Goal: Task Accomplishment & Management: Manage account settings

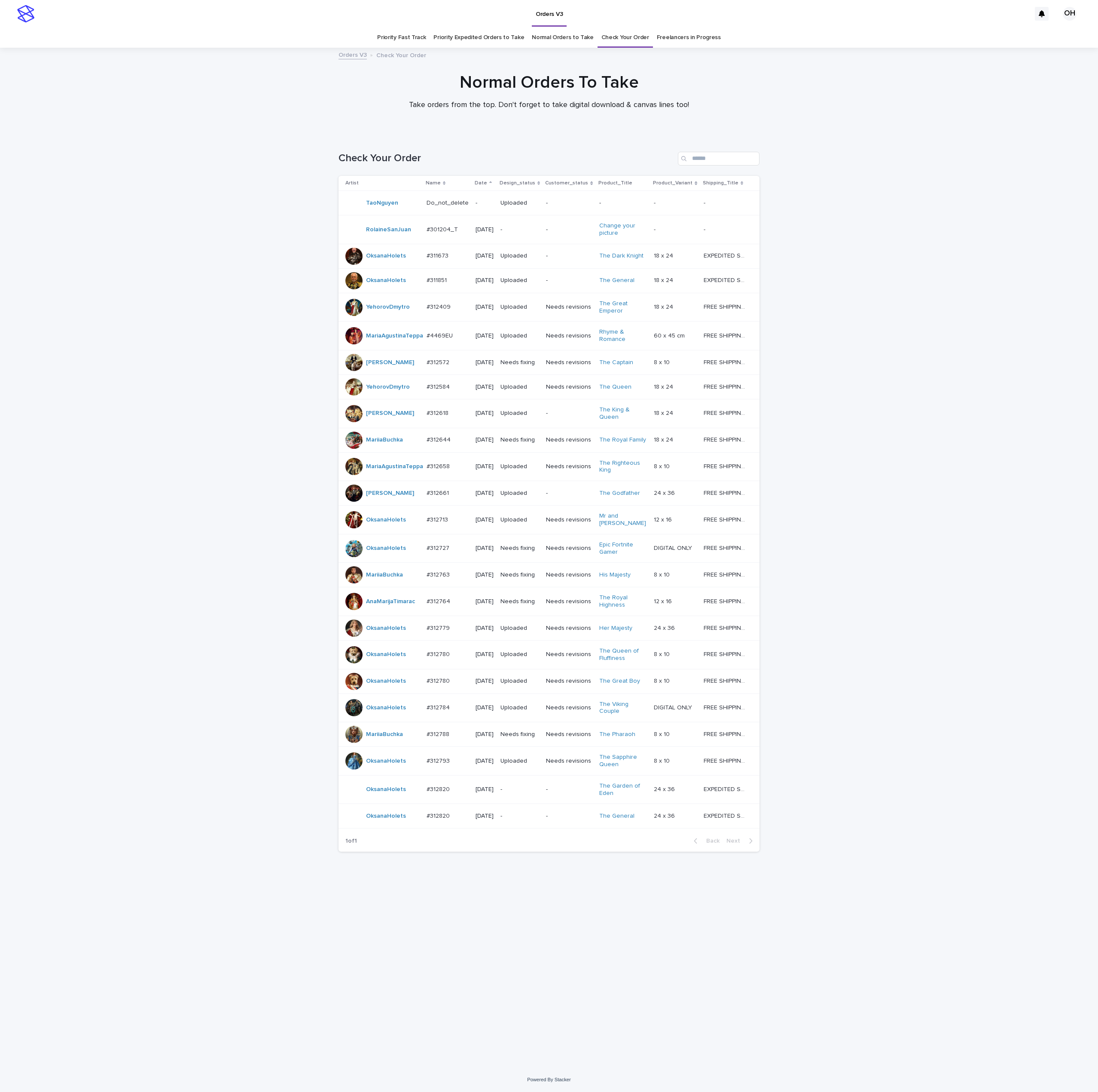
click at [427, 796] on div "#312820 #312820" at bounding box center [448, 790] width 42 height 14
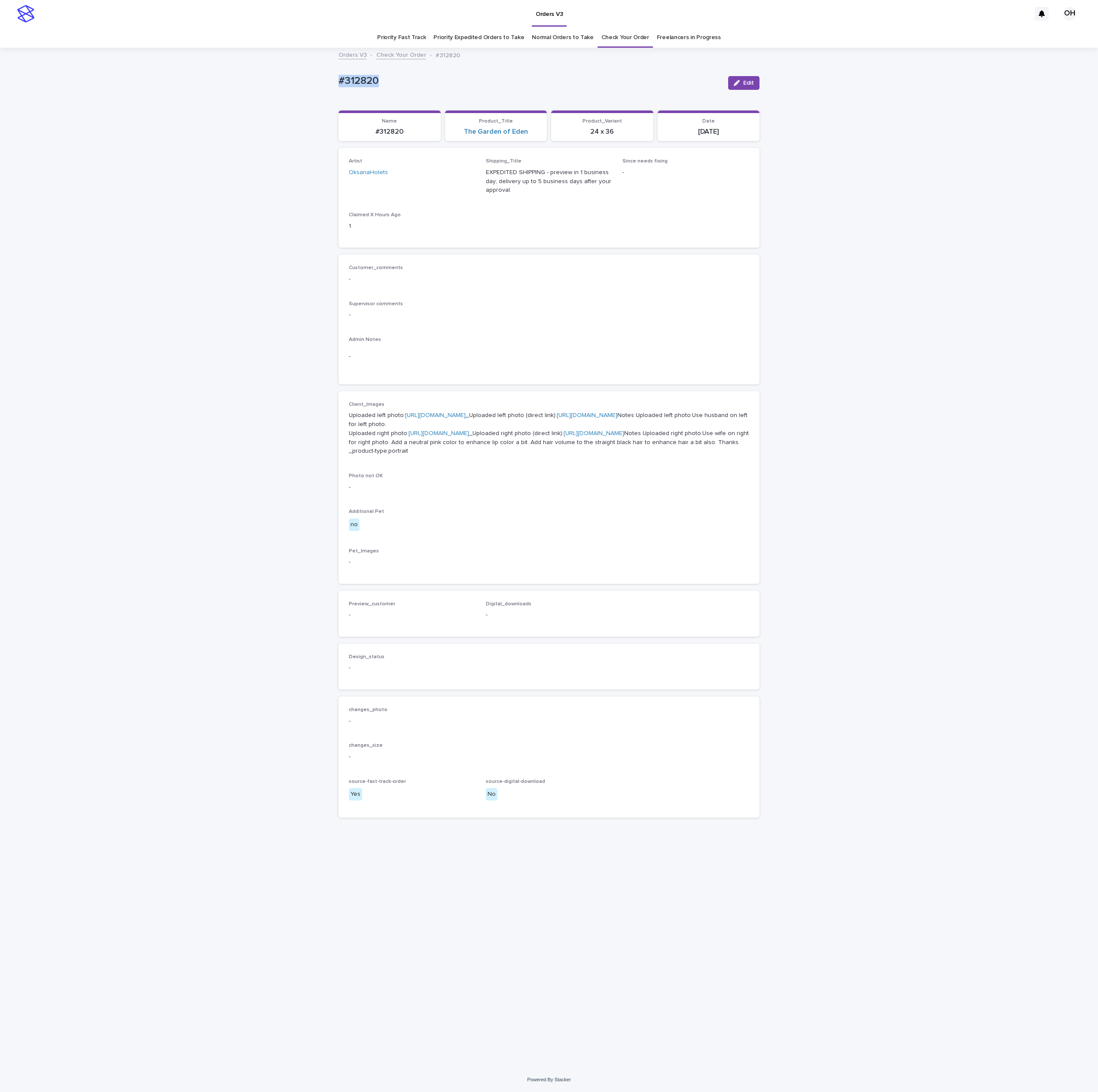
drag, startPoint x: 327, startPoint y: 82, endPoint x: 319, endPoint y: 84, distance: 8.2
click at [275, 85] on div "Loading... Saving… Loading... Saving… #312820 Edit #312820 Edit Sorry, there wa…" at bounding box center [549, 558] width 1098 height 1018
drag, startPoint x: 345, startPoint y: 81, endPoint x: 351, endPoint y: 81, distance: 6.0
drag, startPoint x: 559, startPoint y: 333, endPoint x: 593, endPoint y: 153, distance: 183.2
click at [555, 332] on div "Customer_comments - Supervisor comments - Admin Notes -" at bounding box center [549, 319] width 400 height 109
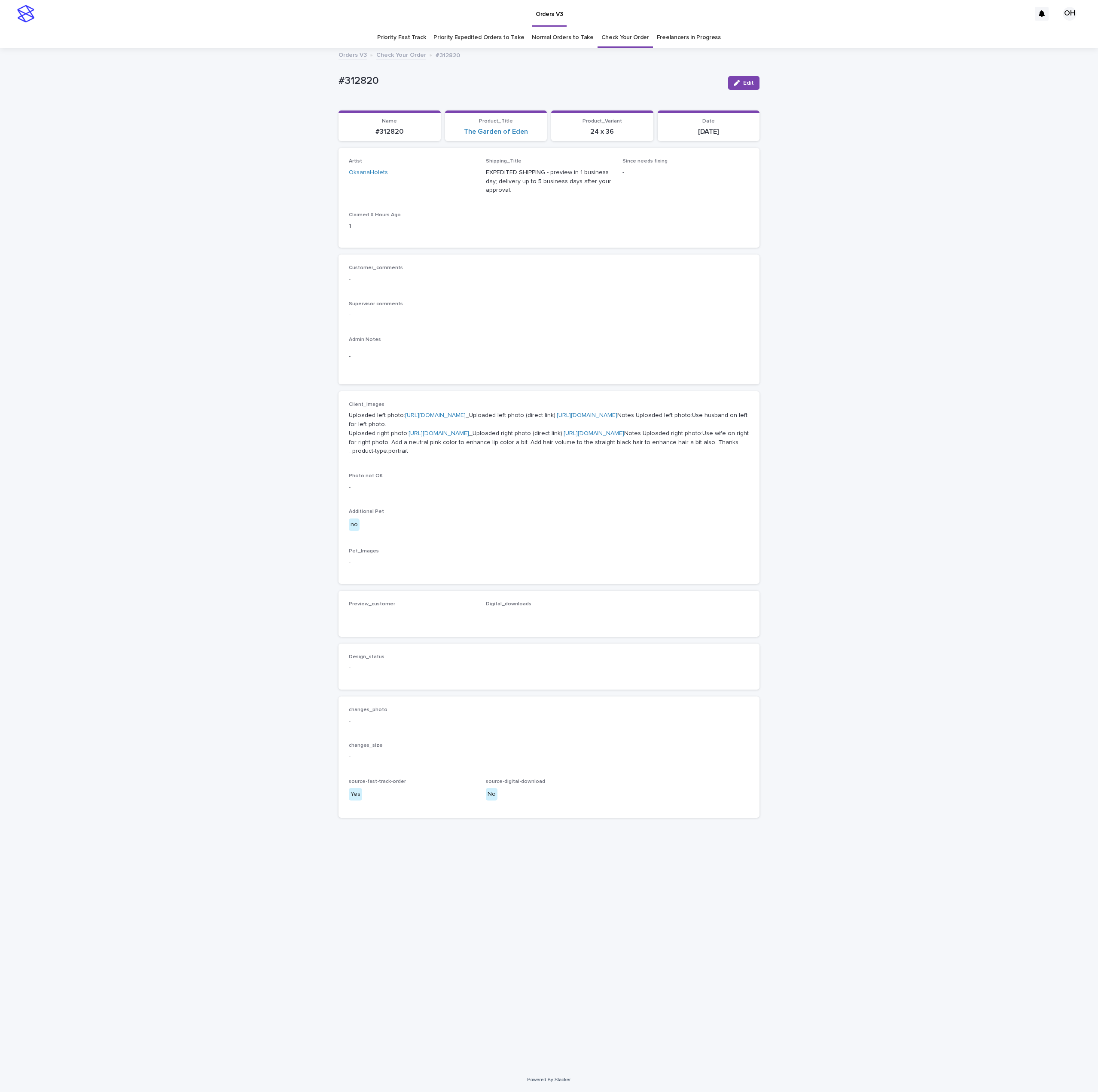
click at [267, 53] on div "Orders V3 Check Your Order #312820" at bounding box center [549, 56] width 1098 height 12
click at [650, 281] on p "-" at bounding box center [549, 279] width 400 height 9
click at [626, 306] on p "Supervisor comments" at bounding box center [549, 304] width 400 height 6
click at [590, 292] on div "Customer_comments - Supervisor comments - Admin Notes -" at bounding box center [549, 319] width 400 height 109
click at [607, 36] on link "Check Your Order" at bounding box center [625, 38] width 48 height 20
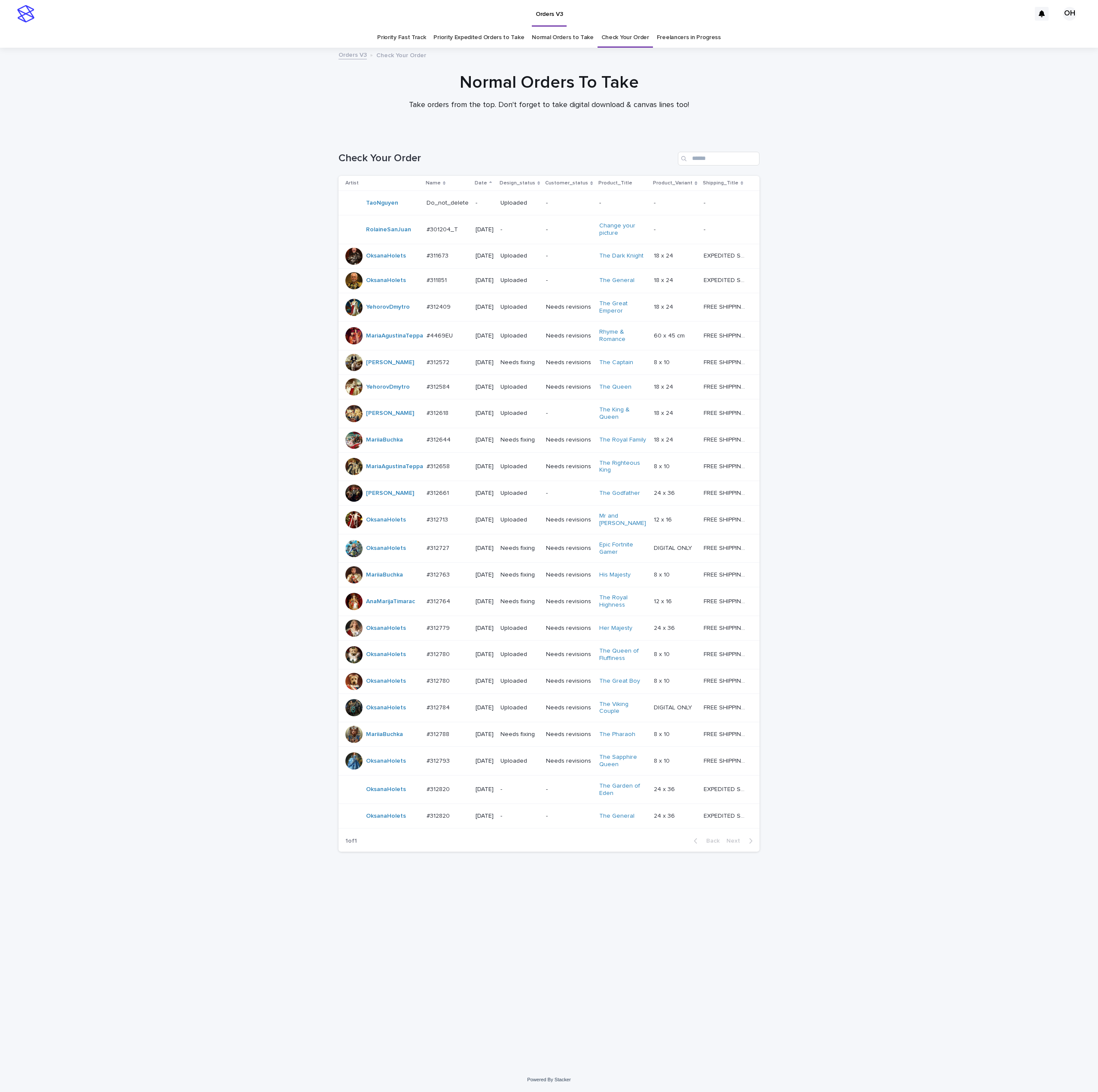
click at [355, 610] on div at bounding box center [354, 602] width 17 height 17
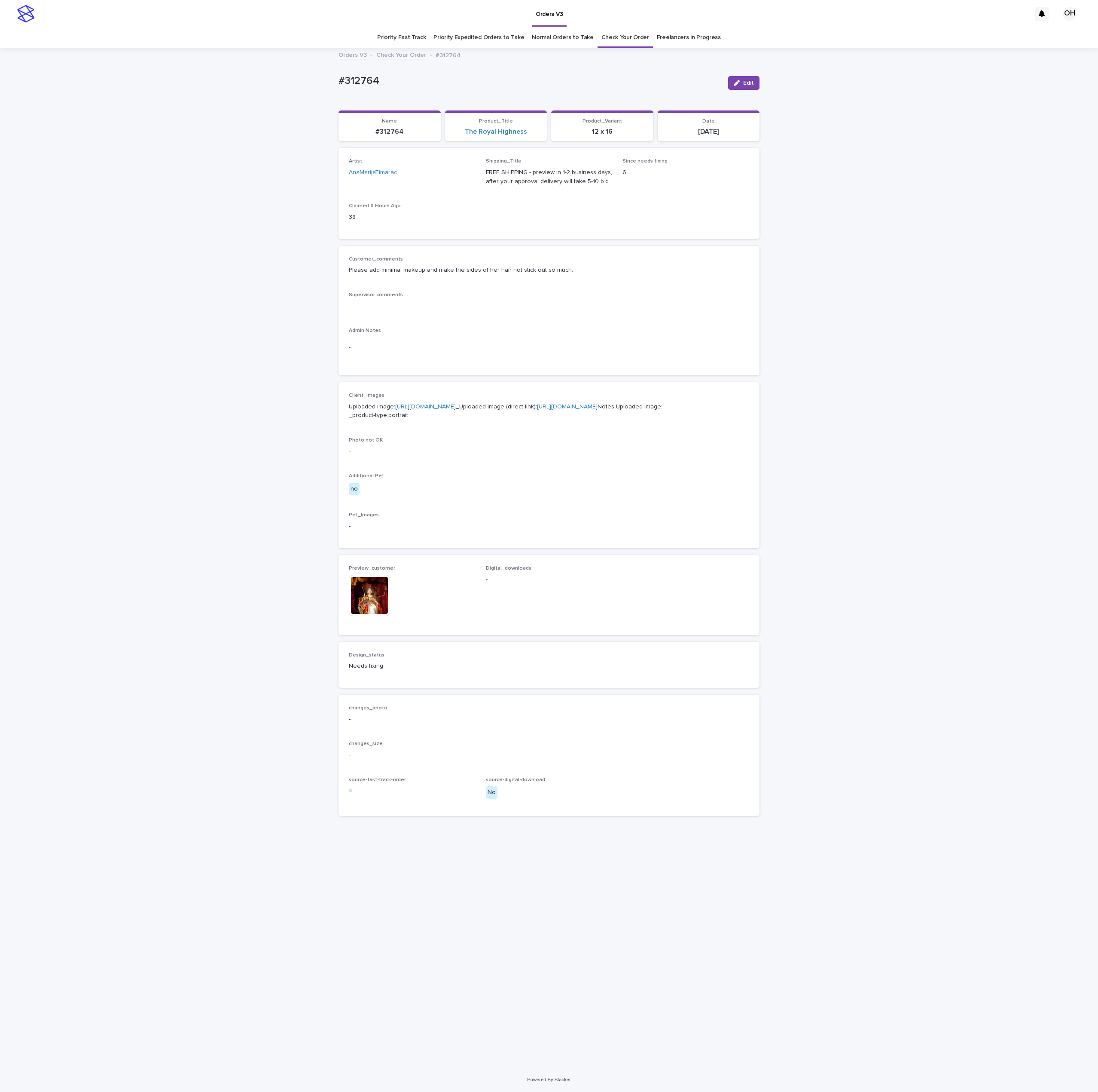
click at [376, 616] on img at bounding box center [369, 595] width 41 height 41
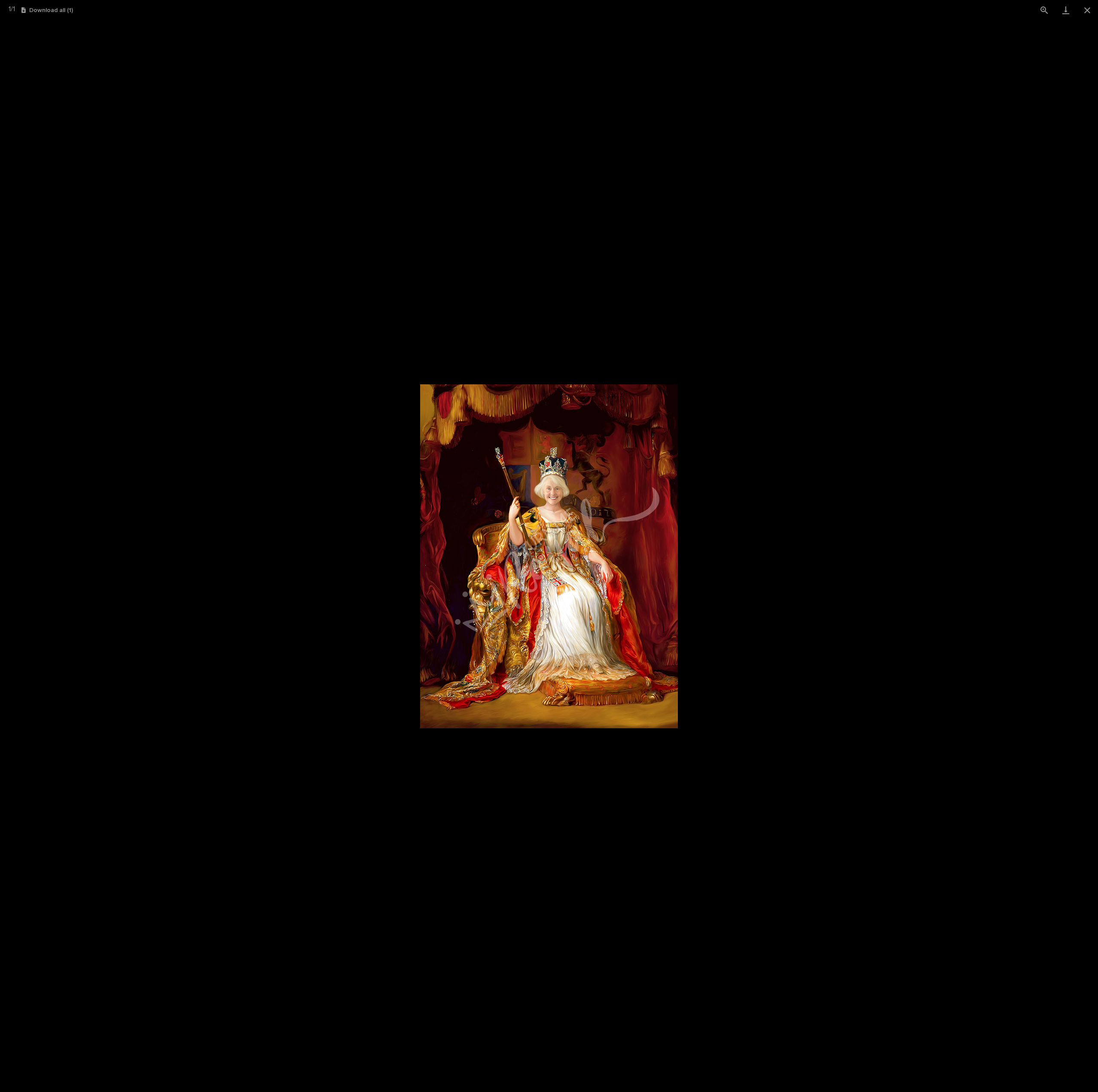
click at [813, 506] on picture at bounding box center [549, 556] width 1098 height 1072
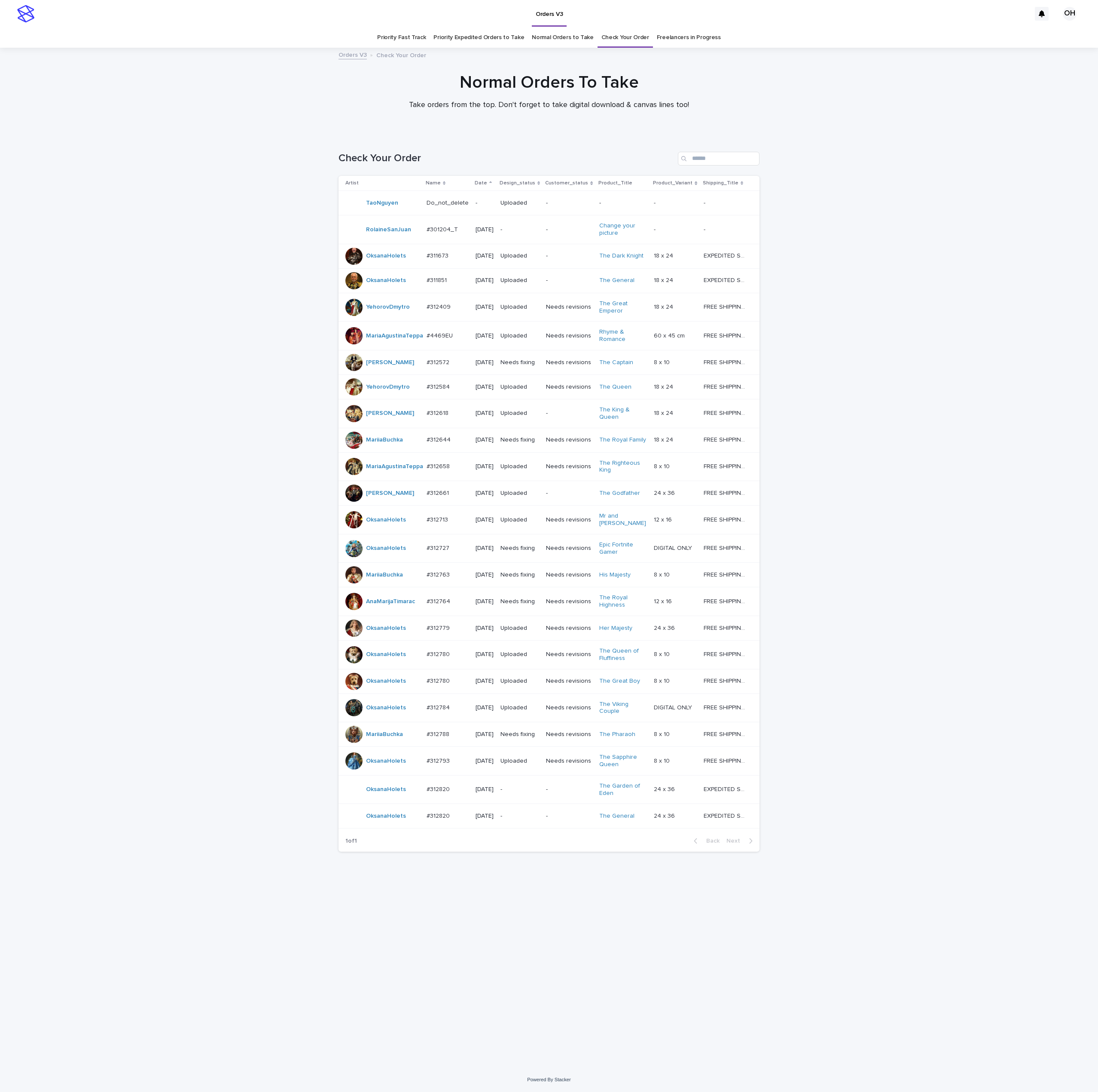
click at [893, 540] on div "Loading... Saving… Loading... Saving… Check Your Order Artist Name Date Design_…" at bounding box center [549, 601] width 1098 height 933
click at [968, 661] on div "Loading... Saving… Loading... Saving… Check Your Order Artist Name Date Design_…" at bounding box center [549, 601] width 1098 height 933
click at [451, 793] on p "#312820" at bounding box center [439, 788] width 25 height 9
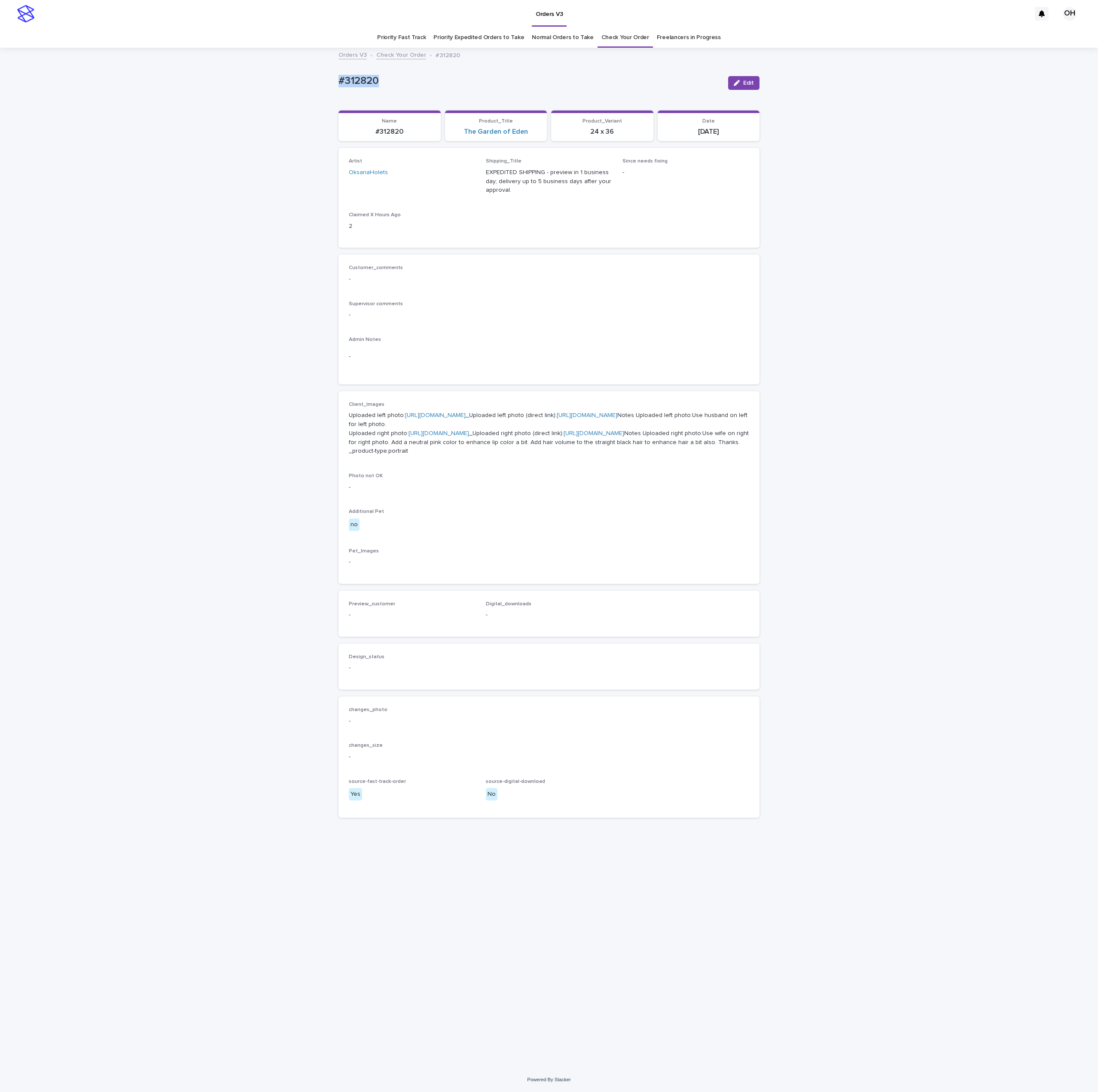
drag, startPoint x: 380, startPoint y: 85, endPoint x: 311, endPoint y: 77, distance: 69.5
click at [310, 79] on div "Loading... Saving… Loading... Saving… #312820 Edit #312820 Edit Sorry, there wa…" at bounding box center [549, 558] width 1098 height 1018
drag, startPoint x: 337, startPoint y: 75, endPoint x: 346, endPoint y: 77, distance: 9.2
copy p "#312820"
click at [757, 314] on div "Customer_comments - Supervisor comments - Admin Notes -" at bounding box center [549, 320] width 421 height 130
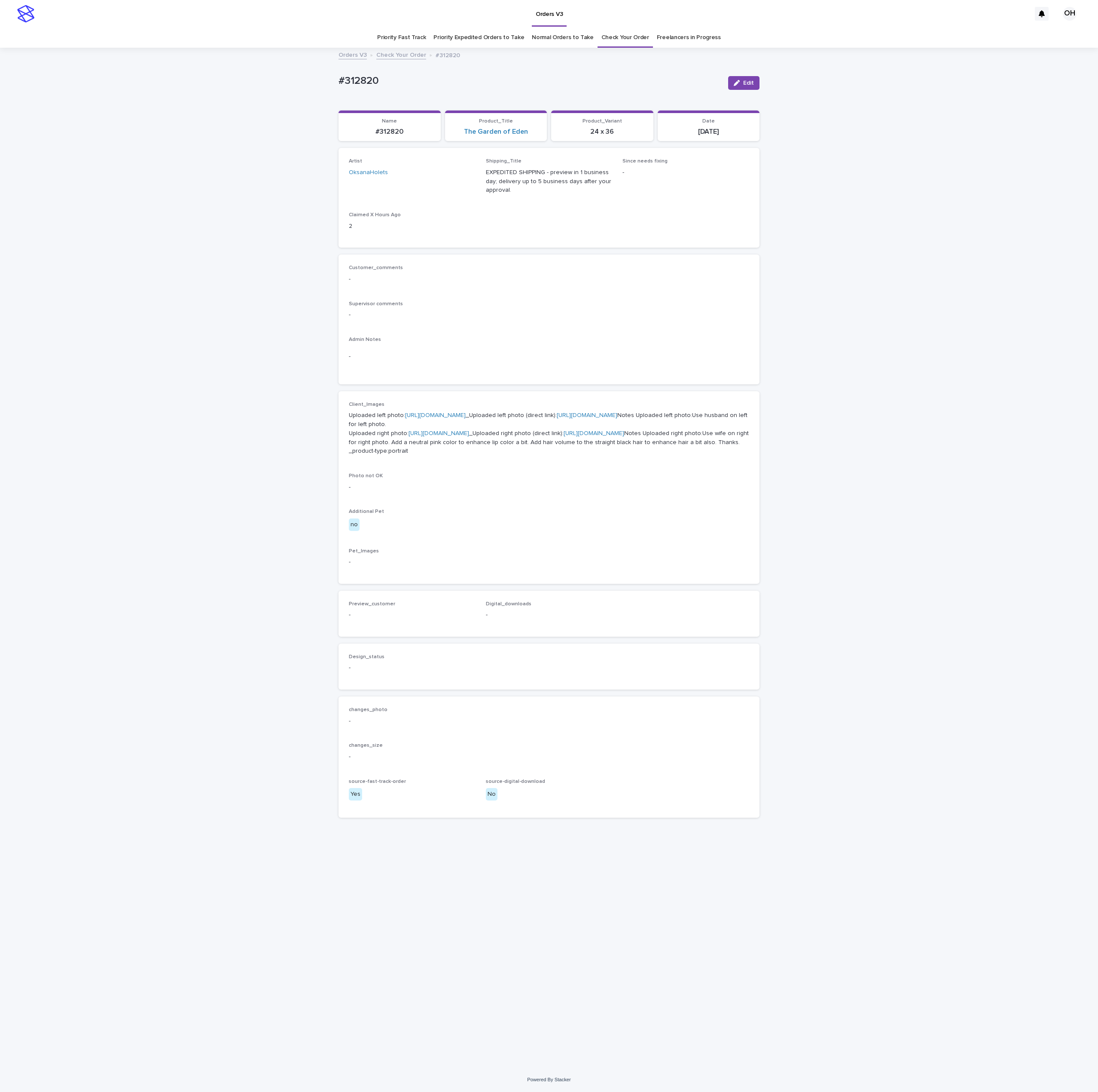
click at [540, 350] on div "-" at bounding box center [549, 356] width 400 height 21
click at [446, 436] on link "https://cdn.shopify.com-uploadkit.app/s/files/1/0033/4807/0511/files/download.h…" at bounding box center [440, 433] width 61 height 6
drag, startPoint x: 411, startPoint y: 92, endPoint x: 291, endPoint y: 73, distance: 121.5
click at [290, 74] on div "Loading... Saving… Loading... Saving… #312820 Edit #312820 Edit Sorry, there wa…" at bounding box center [550, 558] width 1100 height 1018
copy p "#312820"
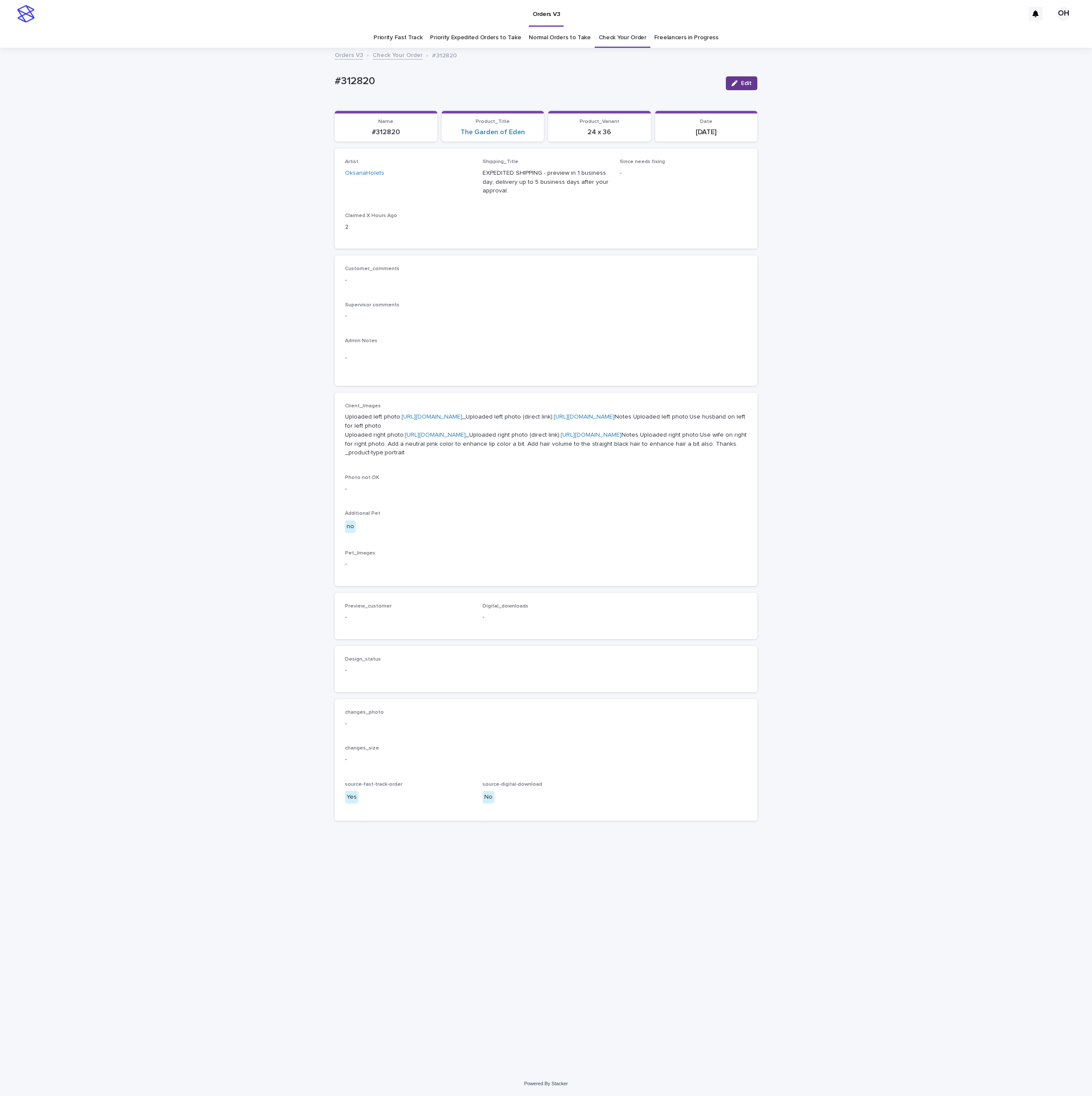
click at [742, 80] on span "Edit" at bounding box center [746, 83] width 11 height 6
click at [368, 635] on button "Add" at bounding box center [365, 628] width 41 height 14
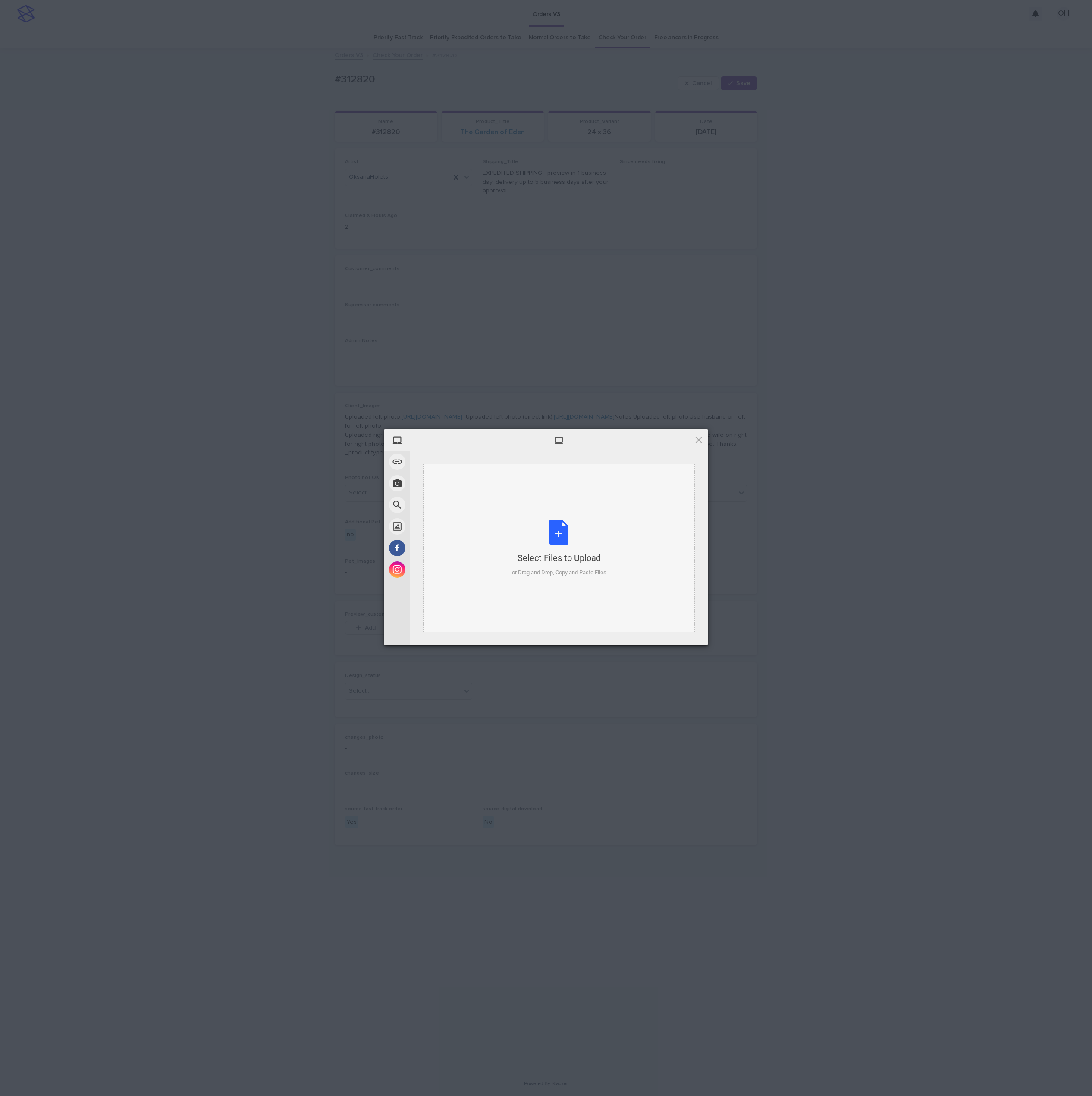
click at [554, 518] on div "Select Files to Upload or Drag and Drop, Copy and Paste Files" at bounding box center [559, 548] width 271 height 168
click at [690, 633] on span "Upload 1" at bounding box center [682, 633] width 43 height 17
click at [792, 544] on div "My Device Link (URL) Take Photo Web Search Unsplash Facebook Instagram Uploaded…" at bounding box center [546, 548] width 1092 height 1096
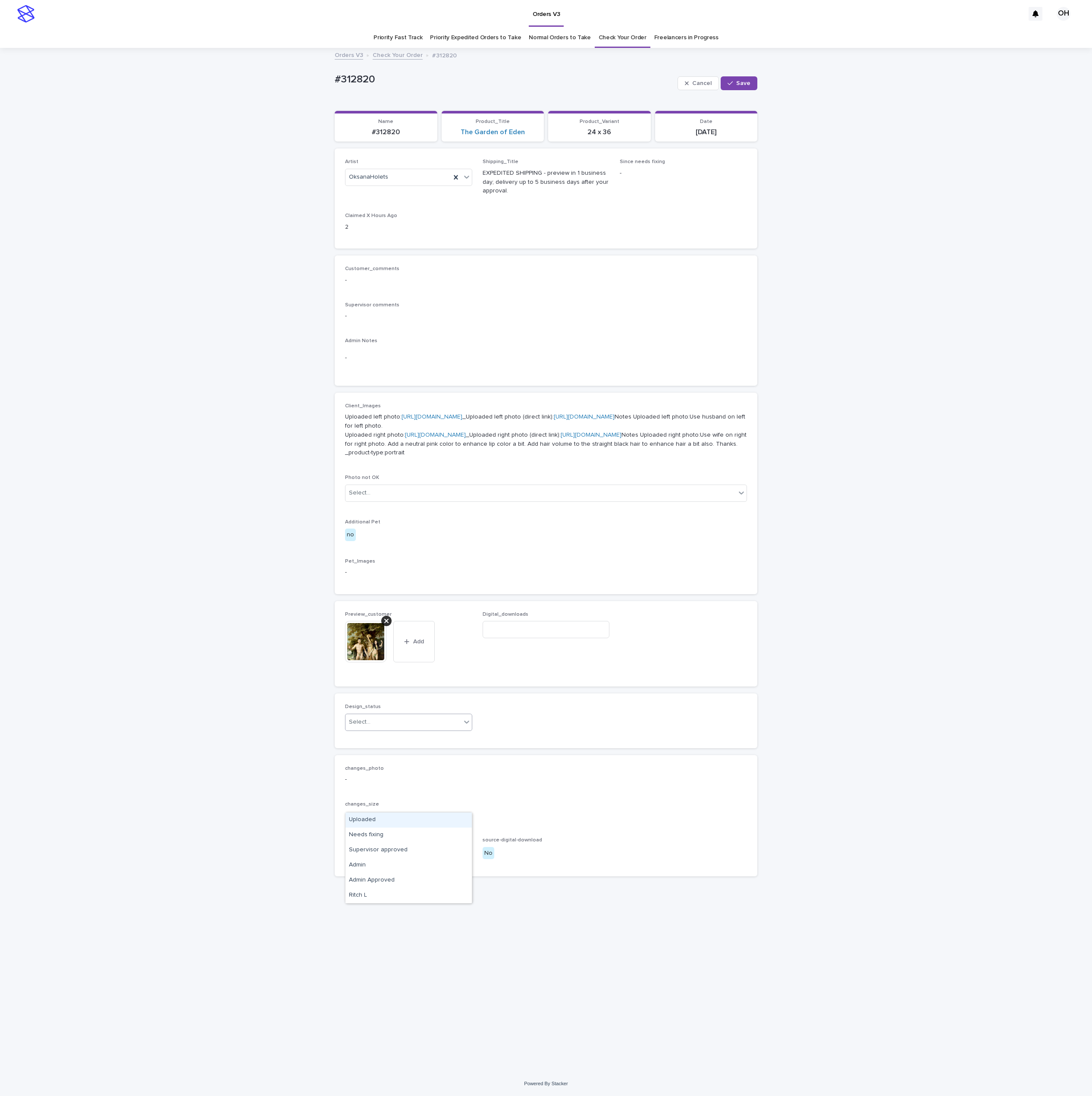
click at [392, 729] on div "Select..." at bounding box center [403, 722] width 116 height 14
click at [386, 821] on div "Uploaded" at bounding box center [408, 819] width 127 height 15
click at [749, 84] on span "Save" at bounding box center [743, 83] width 14 height 6
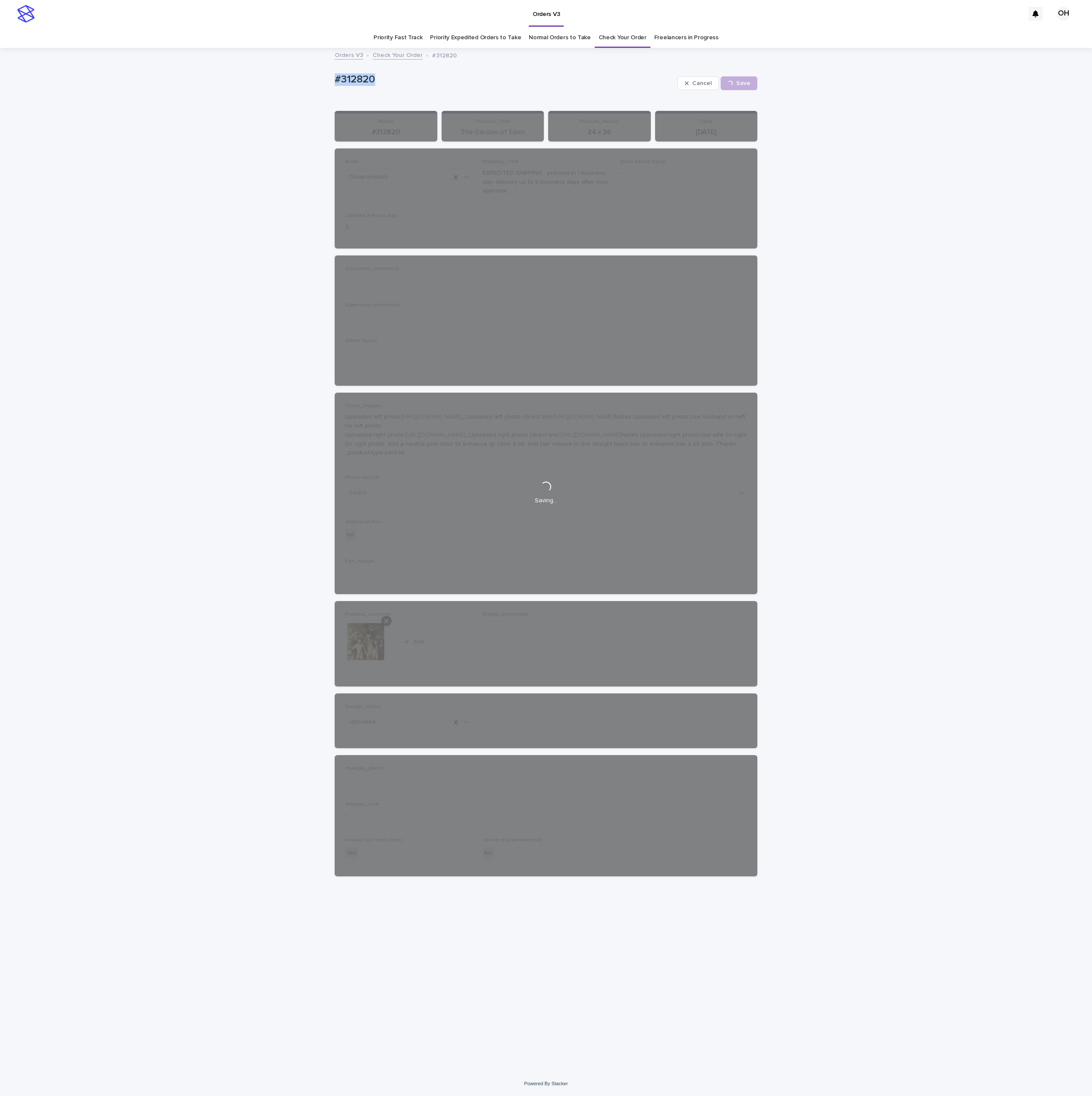
drag, startPoint x: 401, startPoint y: 86, endPoint x: 344, endPoint y: 85, distance: 57.0
click at [315, 86] on div "Loading... Saving… Loading... Saving… #312820 Cancel Save #312820 Cancel Loadin…" at bounding box center [546, 560] width 1092 height 1022
drag, startPoint x: 346, startPoint y: 84, endPoint x: 352, endPoint y: 85, distance: 6.1
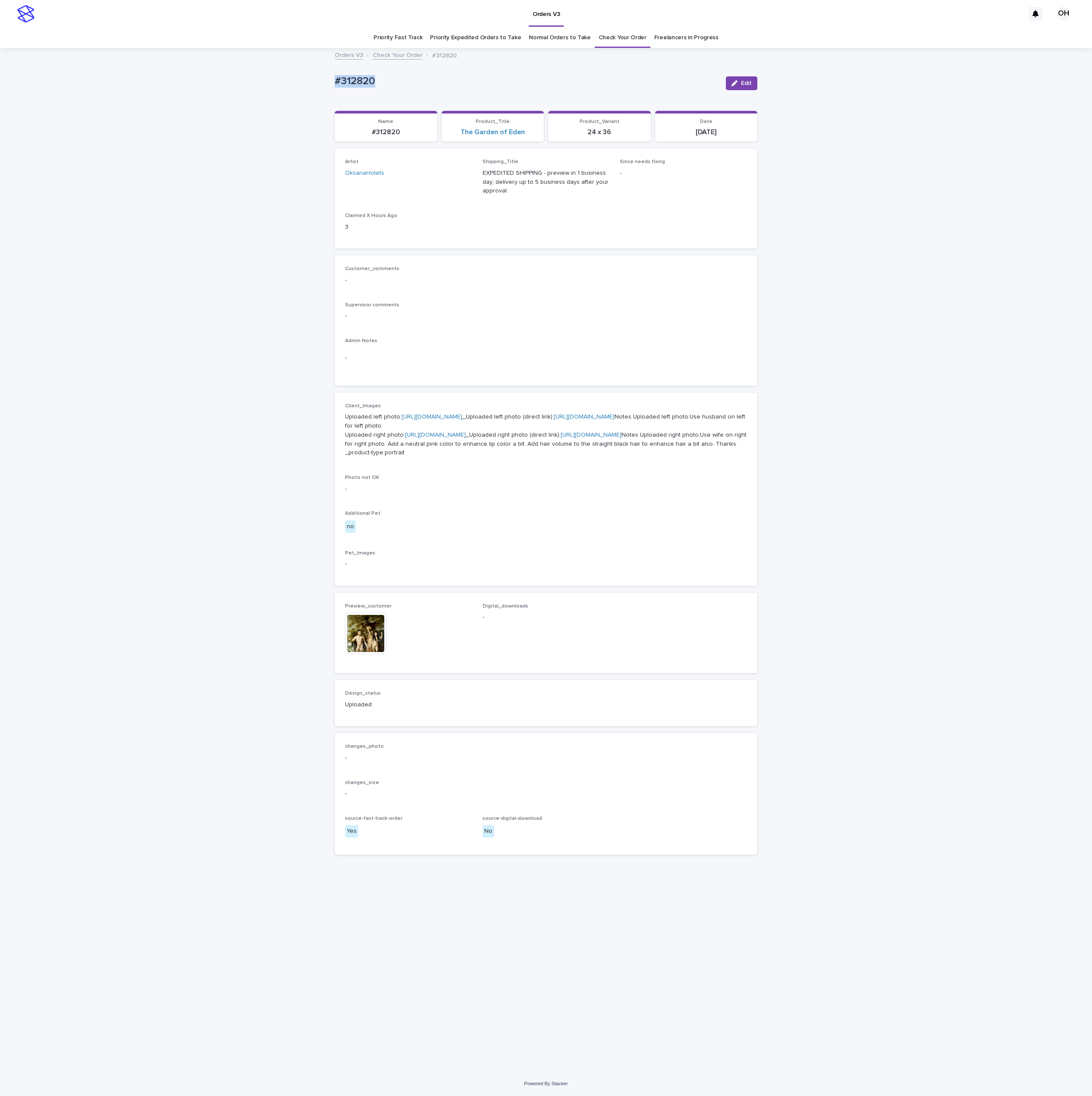
copy p "#312820"
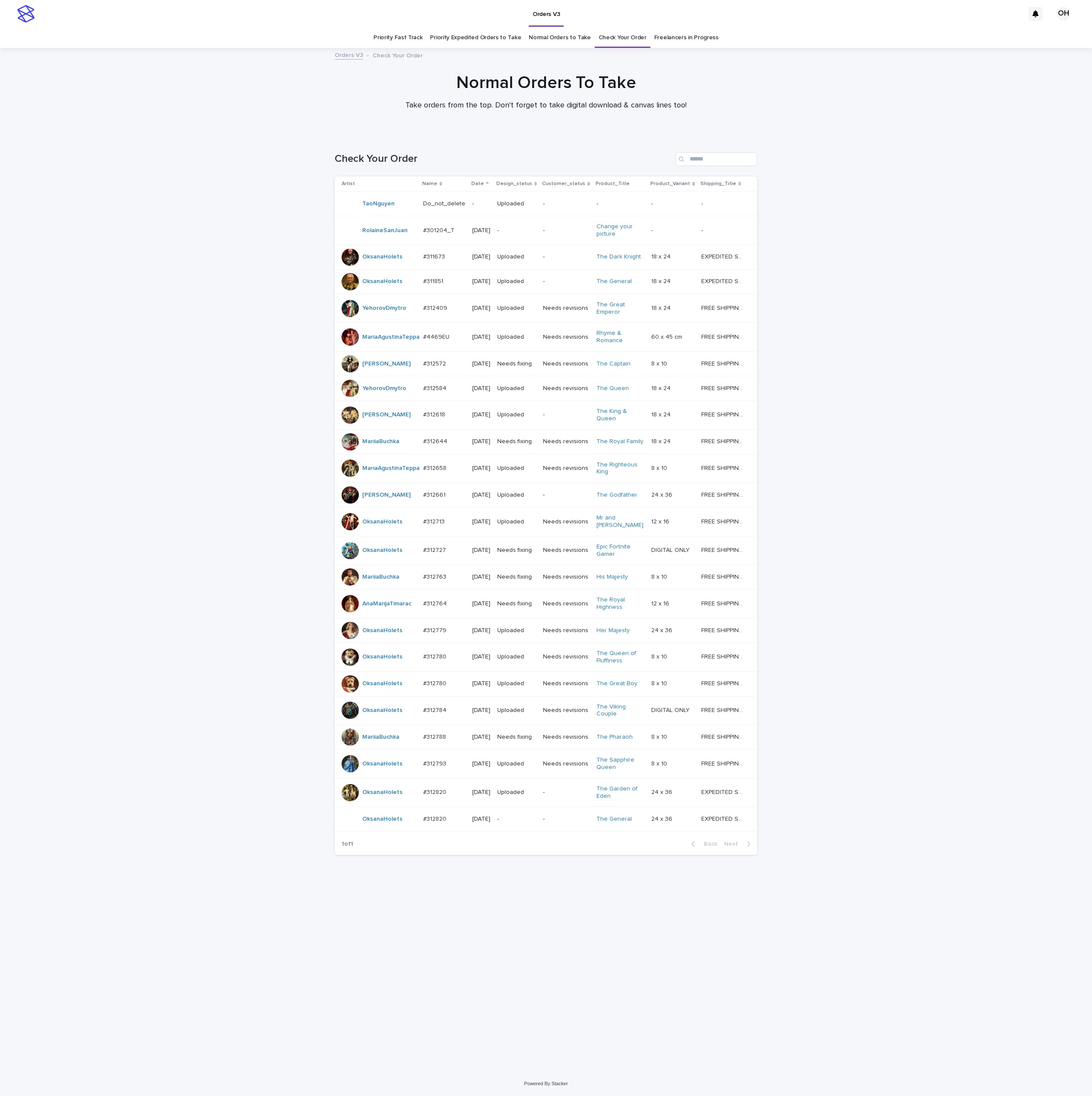
click at [440, 823] on p "#312820" at bounding box center [436, 818] width 25 height 9
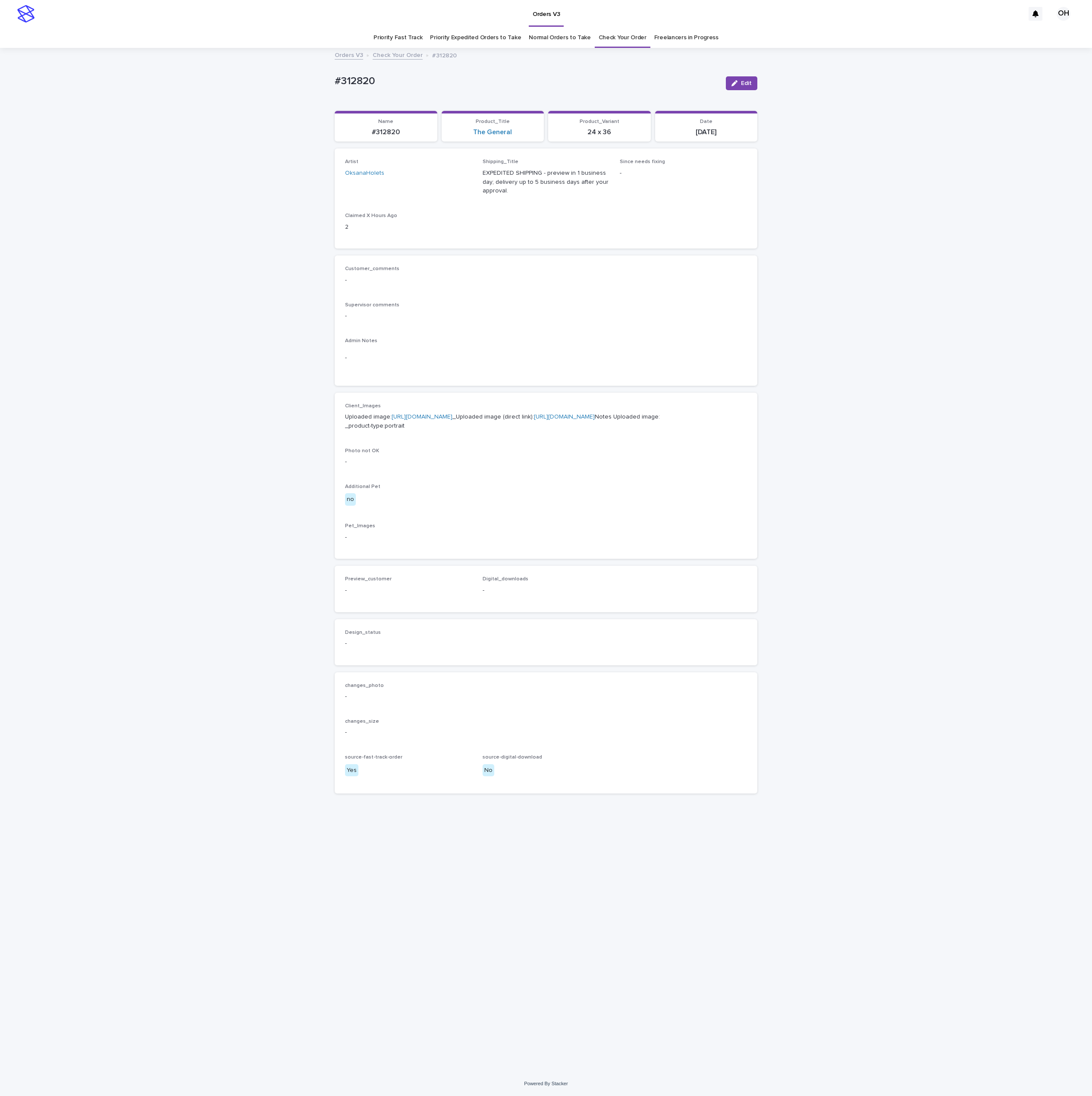
click at [432, 420] on link "[URL][DOMAIN_NAME]" at bounding box center [422, 417] width 61 height 6
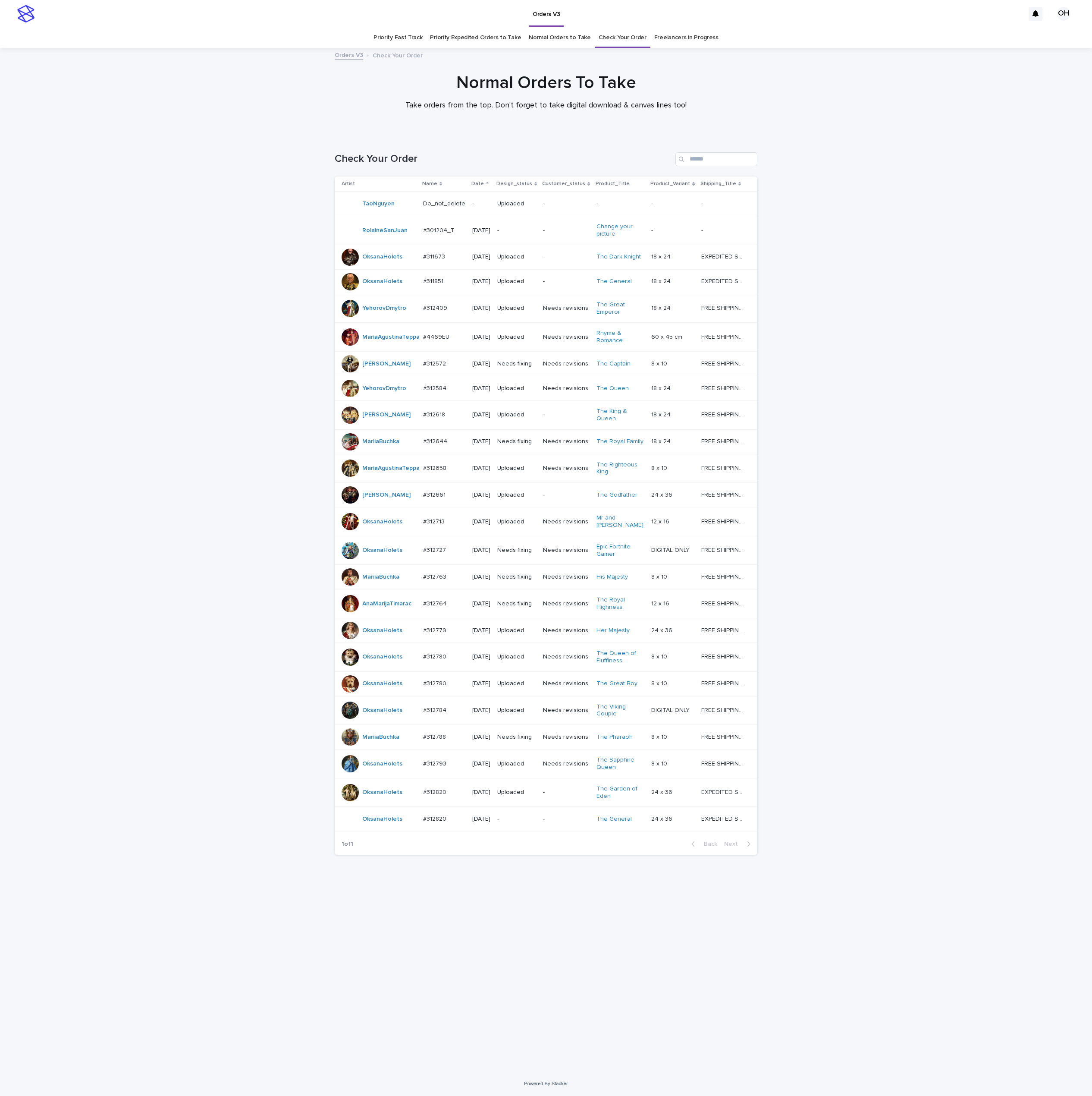
click at [423, 823] on p "#312820" at bounding box center [436, 818] width 25 height 9
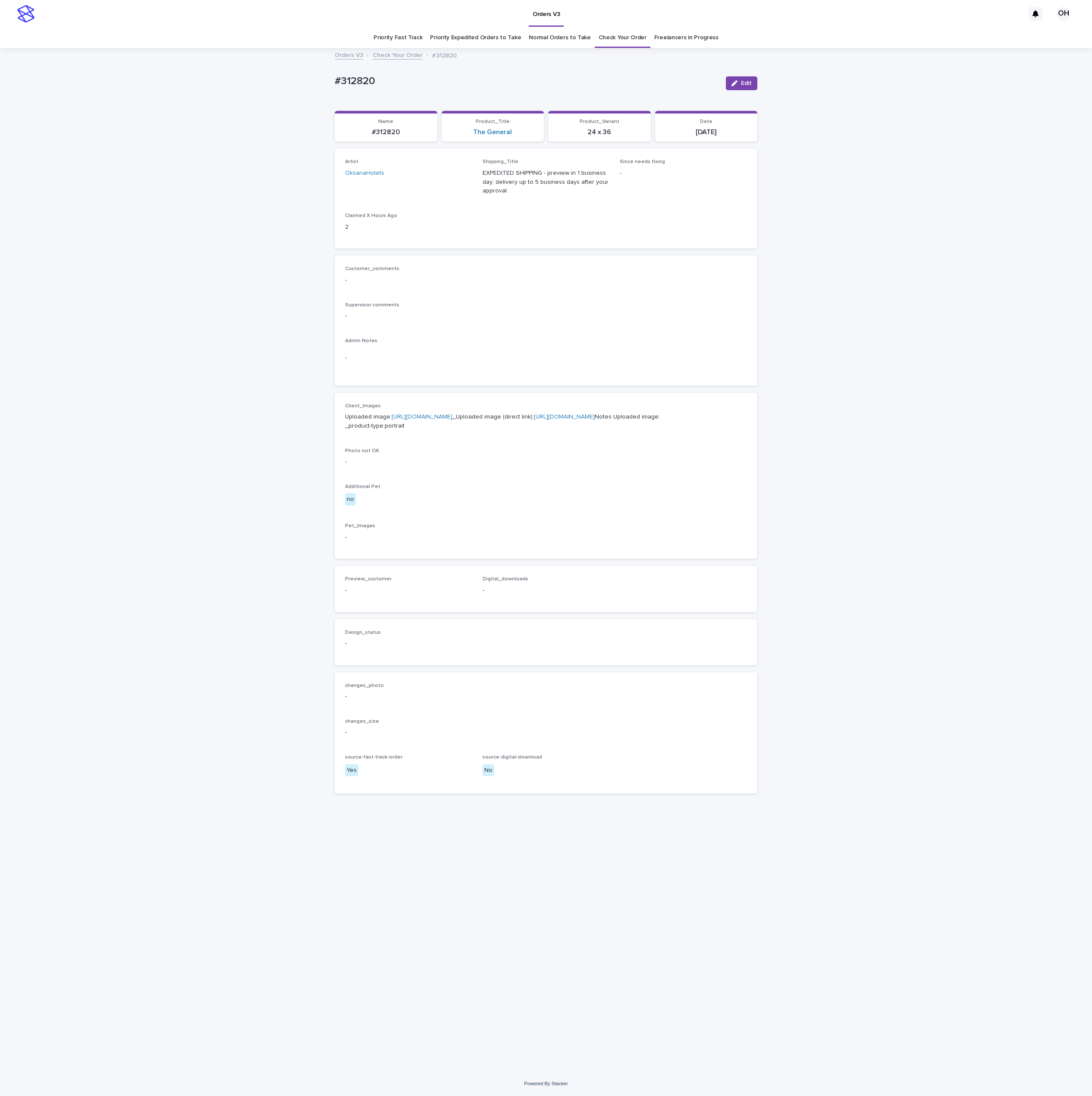
click at [521, 303] on p "Supervisor comments" at bounding box center [546, 305] width 402 height 6
drag, startPoint x: 391, startPoint y: 84, endPoint x: 350, endPoint y: 84, distance: 41.0
click at [320, 83] on div "Loading... Saving… Loading... Saving… #312820 Edit #312820 Edit Sorry, there wa…" at bounding box center [546, 560] width 1092 height 1022
copy p "#312820"
click at [749, 79] on button "Edit" at bounding box center [742, 83] width 32 height 14
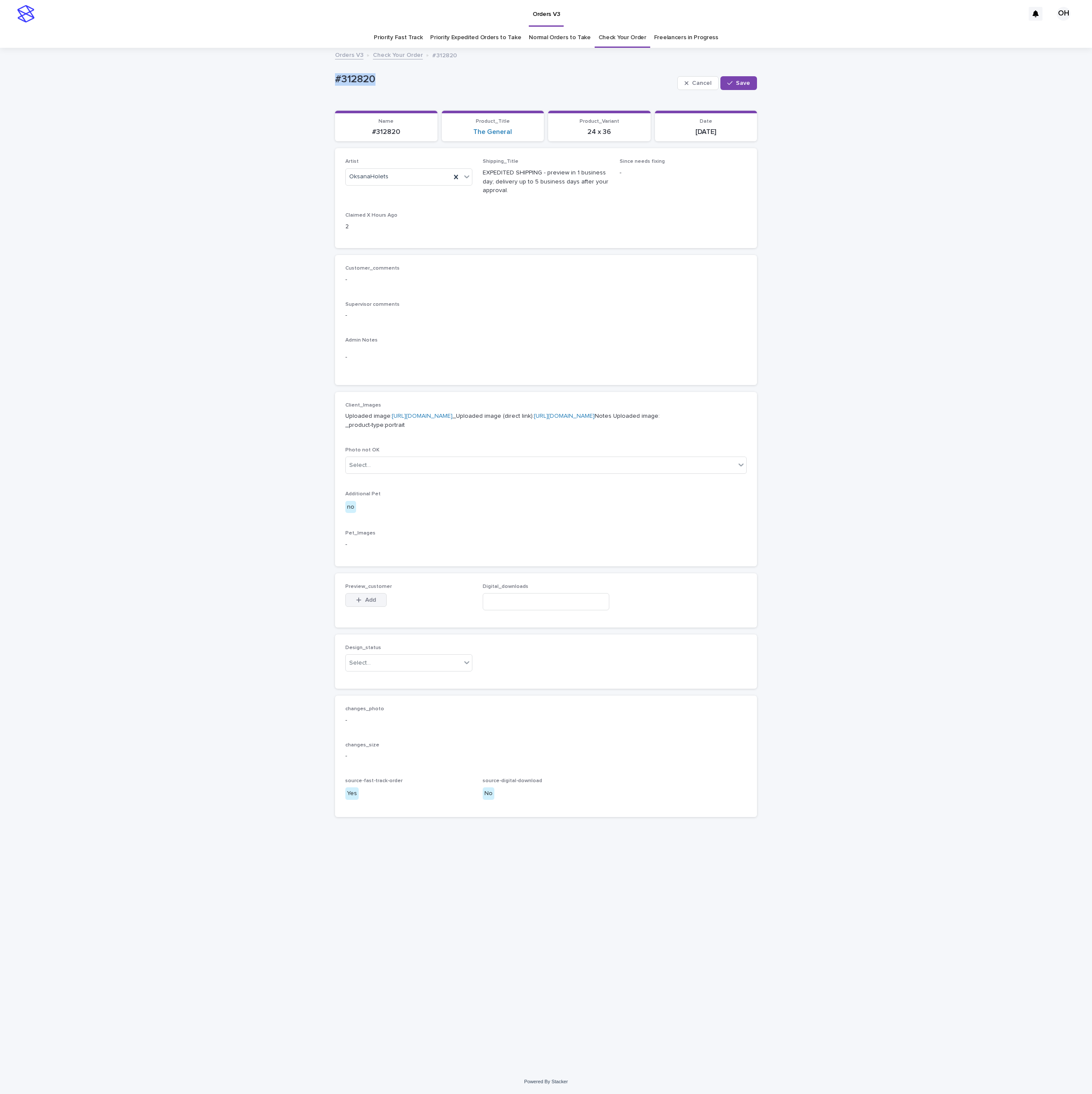
click at [371, 603] on span "Add" at bounding box center [370, 600] width 11 height 6
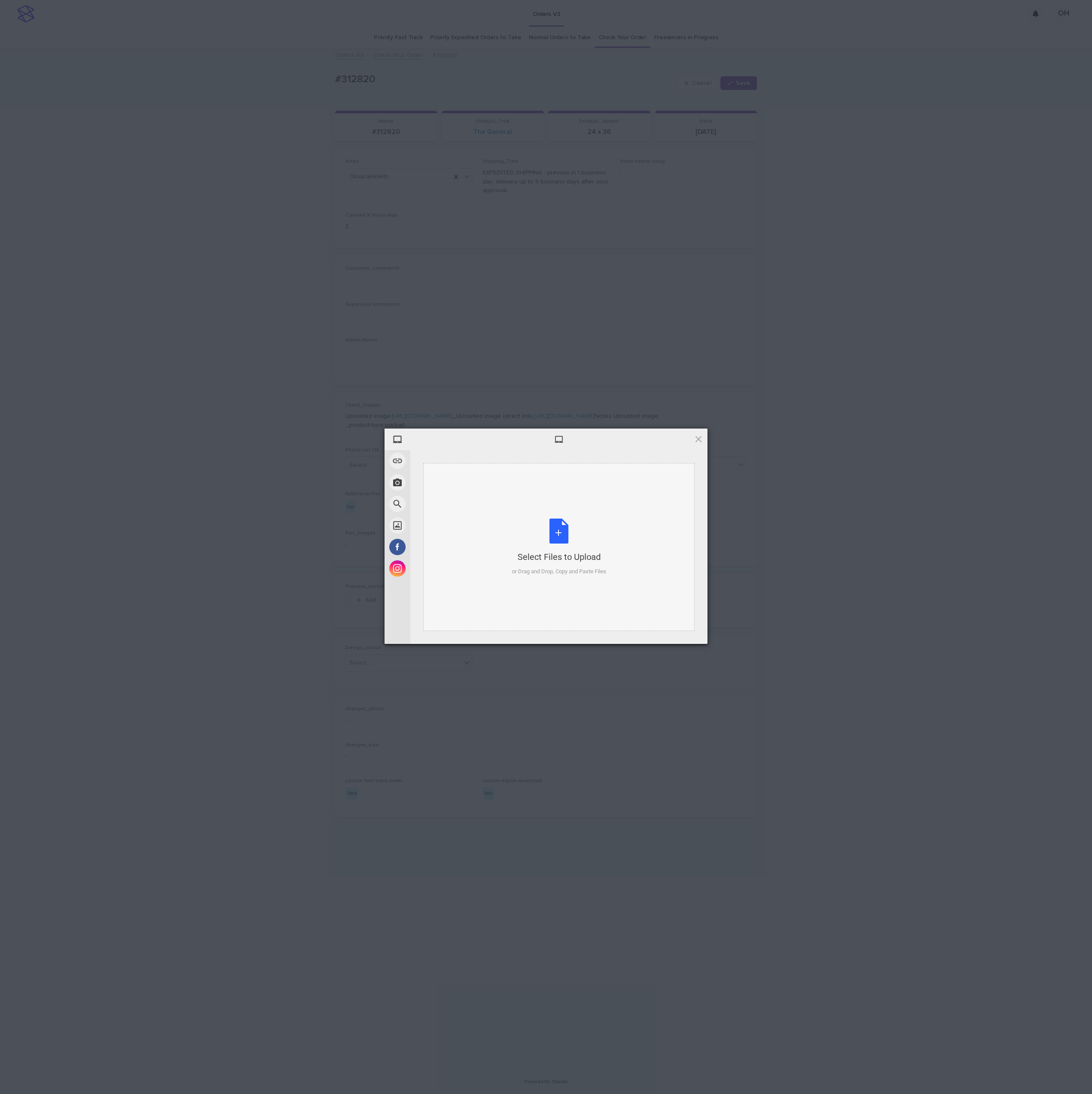
click at [562, 537] on div "Select Files to Upload or Drag and Drop, Copy and Paste Files" at bounding box center [559, 547] width 95 height 57
click at [686, 625] on span "Upload 1" at bounding box center [682, 632] width 43 height 17
click at [912, 514] on div "My Device Link (URL) Take Photo Web Search Unsplash Facebook Instagram Uploaded…" at bounding box center [546, 547] width 1092 height 1094
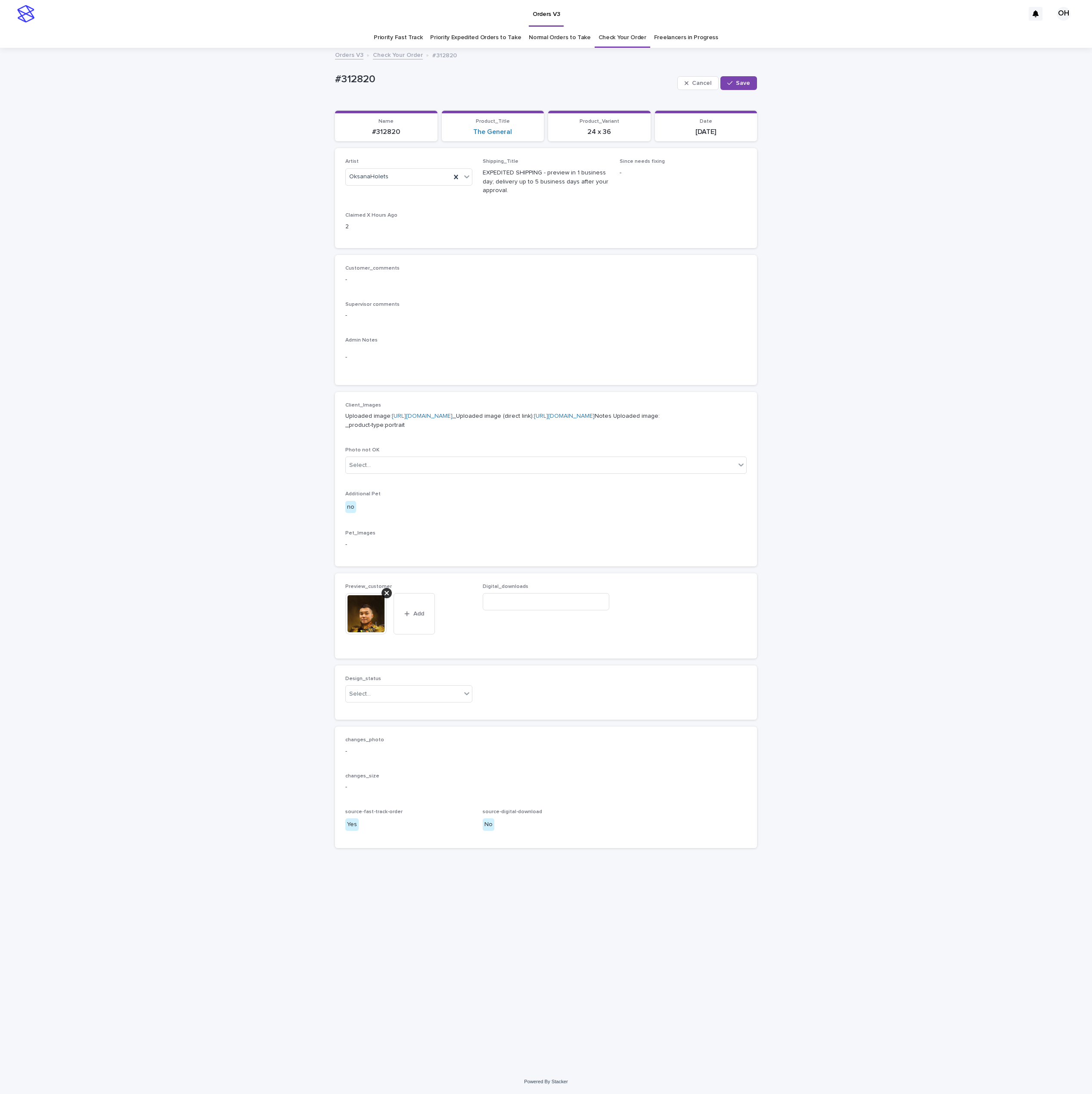
click at [387, 710] on div "Design_status Select..." at bounding box center [409, 692] width 127 height 33
click at [387, 710] on div "Design_status Select..." at bounding box center [409, 692] width 127 height 33
click at [390, 701] on div "Select..." at bounding box center [404, 694] width 116 height 14
click at [393, 757] on div "Uploaded" at bounding box center [409, 755] width 126 height 15
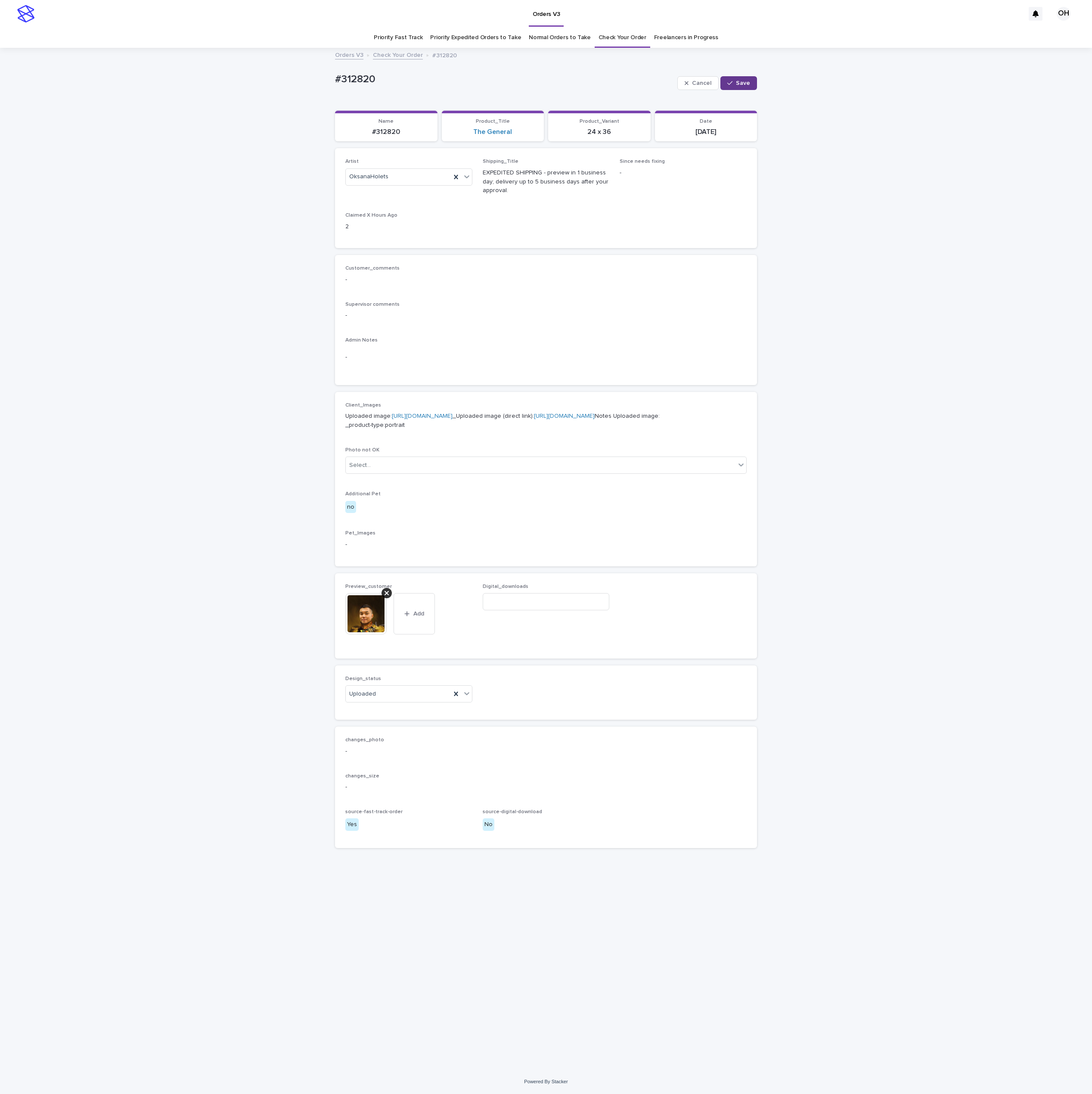
click at [743, 84] on span "Save" at bounding box center [744, 83] width 14 height 6
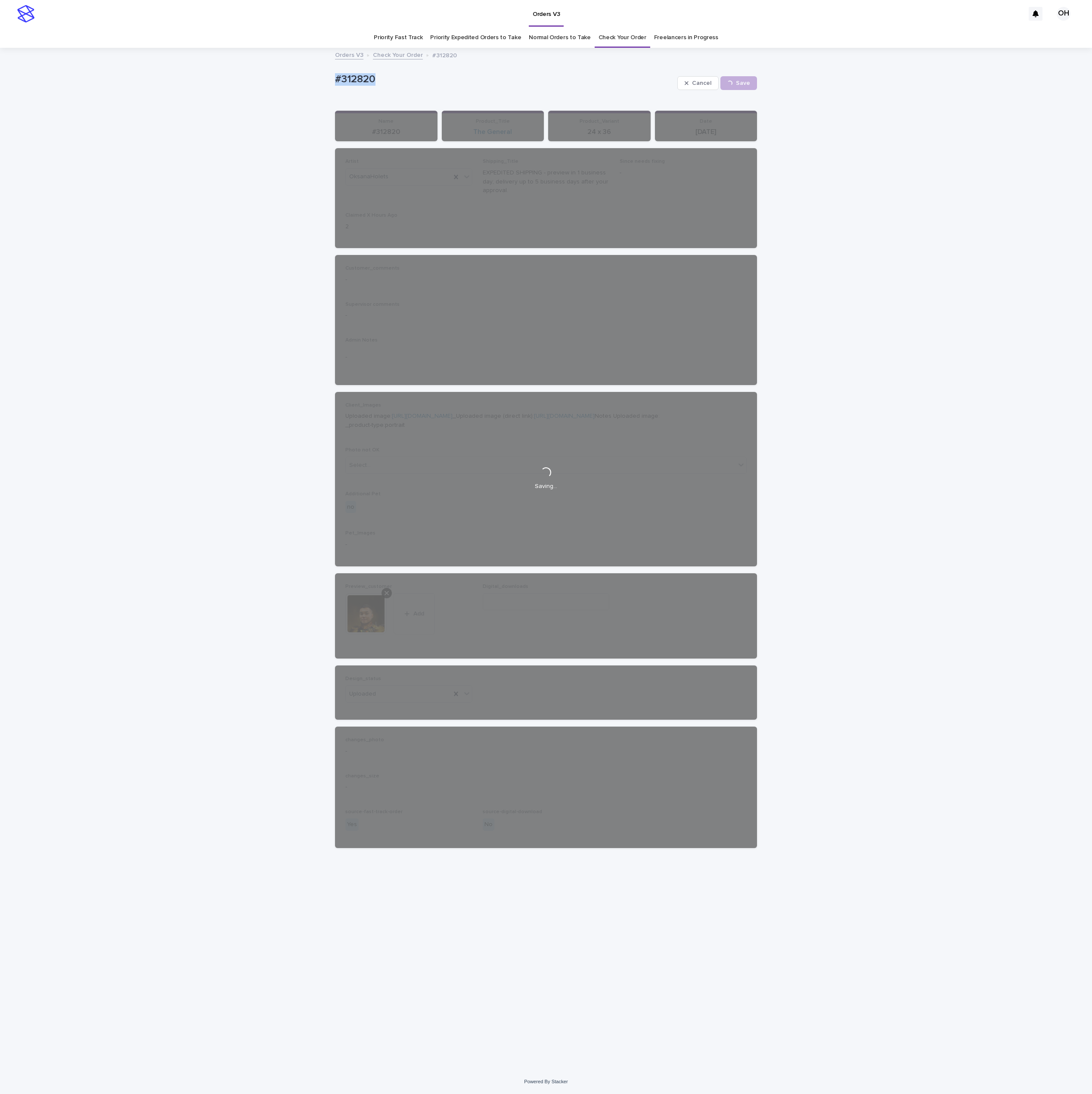
drag, startPoint x: 405, startPoint y: 85, endPoint x: 324, endPoint y: 80, distance: 81.2
click at [324, 80] on div "Loading... Saving… Loading... Saving… #312820 Cancel Save #312820 Cancel Loadin…" at bounding box center [546, 559] width 1092 height 1020
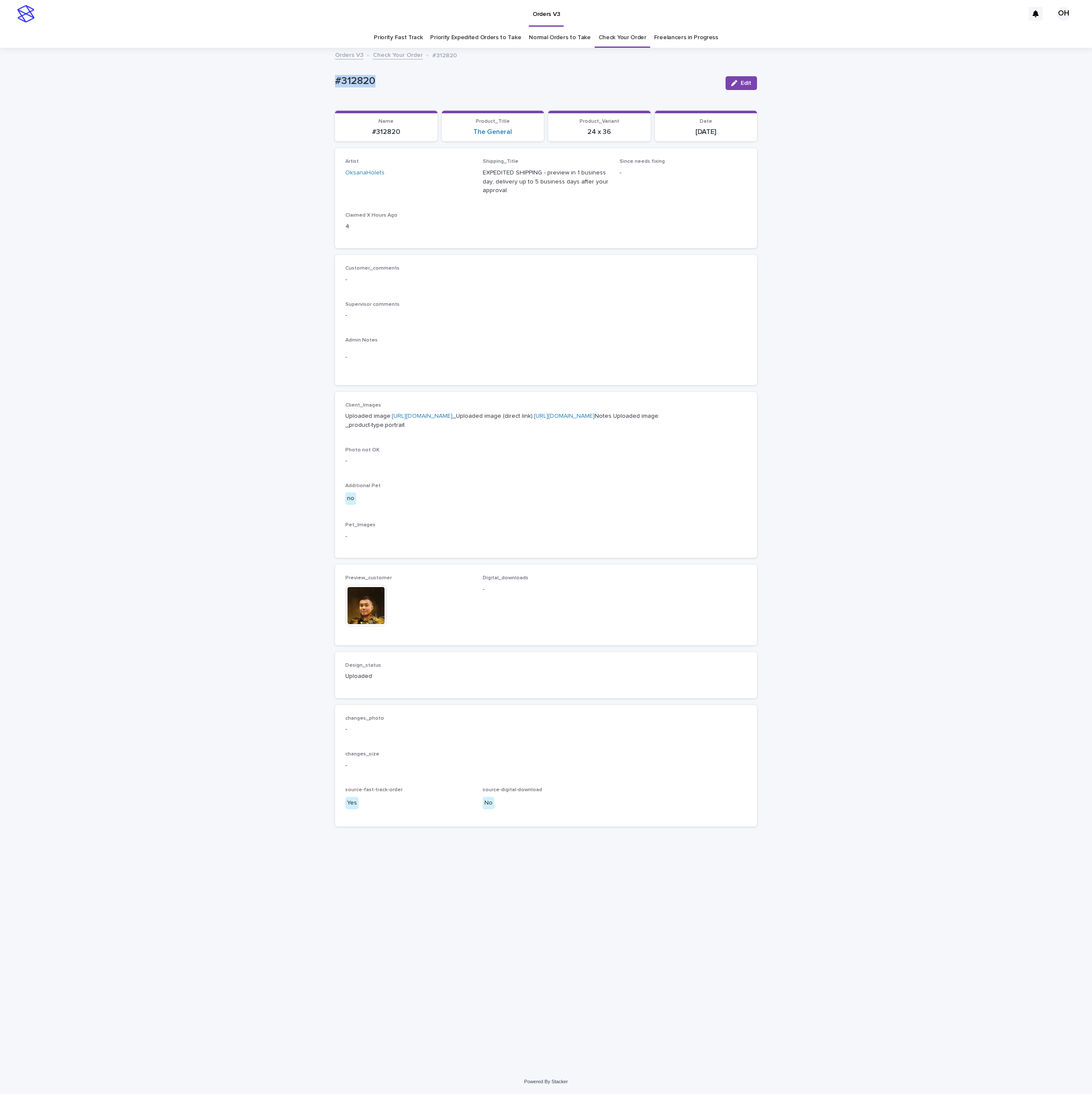
copy p "#312820"
